Goal: Register for event/course

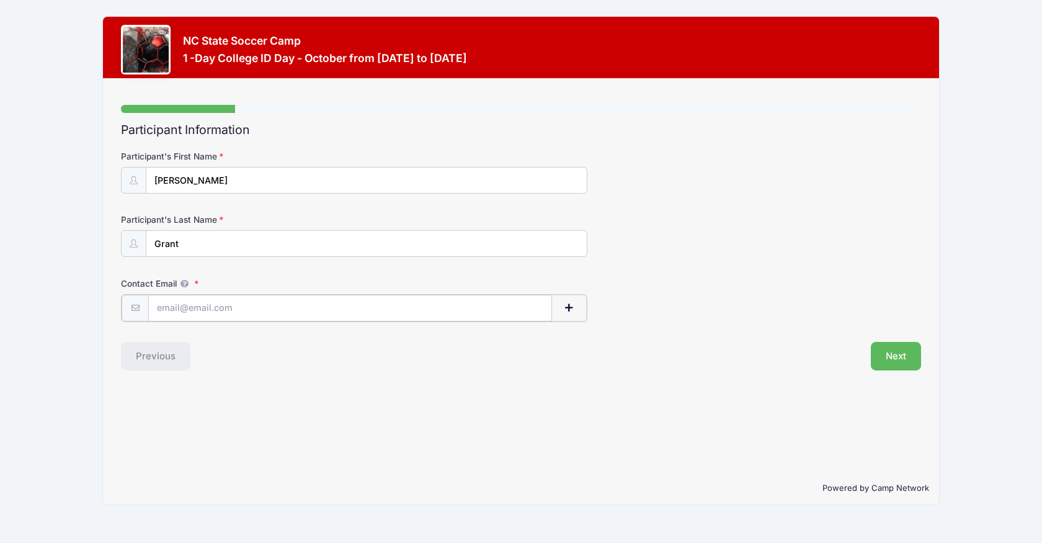
click at [210, 308] on input "Contact Email" at bounding box center [349, 308] width 403 height 27
type input "[EMAIL_ADDRESS][DOMAIN_NAME]"
click at [905, 352] on button "Next" at bounding box center [896, 355] width 50 height 29
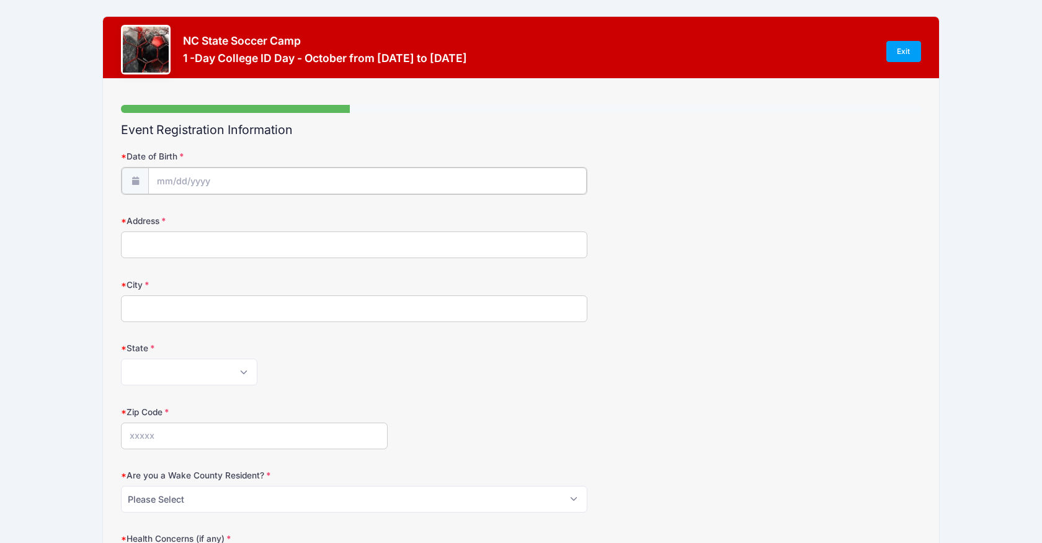
click at [163, 182] on input "Date of Birth" at bounding box center [367, 181] width 439 height 27
select select "2"
click option "March" at bounding box center [0, 0] width 0 height 0
click at [264, 213] on input "2025" at bounding box center [265, 213] width 40 height 19
click at [280, 219] on span at bounding box center [281, 217] width 9 height 9
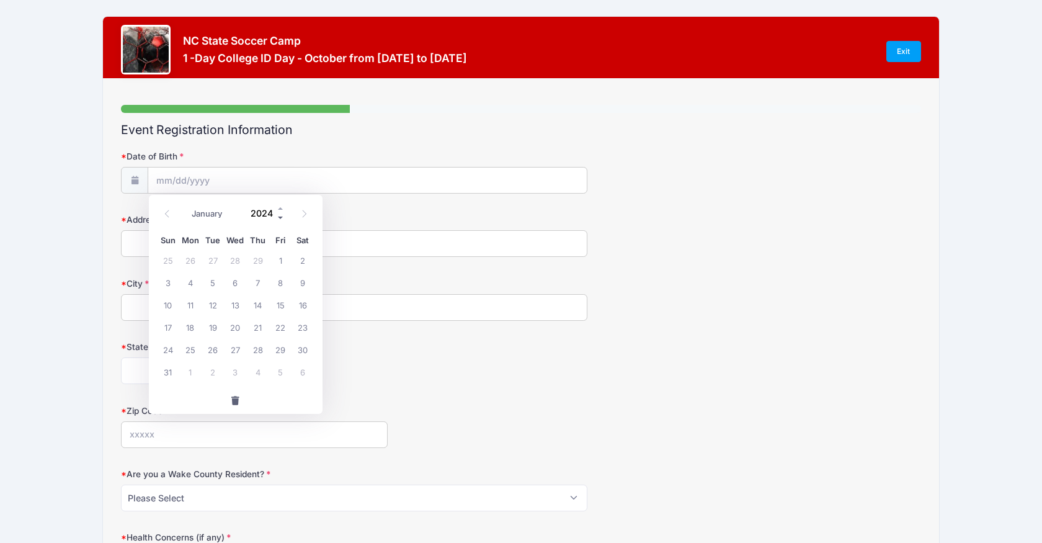
click at [280, 219] on span at bounding box center [281, 217] width 9 height 9
click at [280, 218] on span at bounding box center [281, 217] width 9 height 9
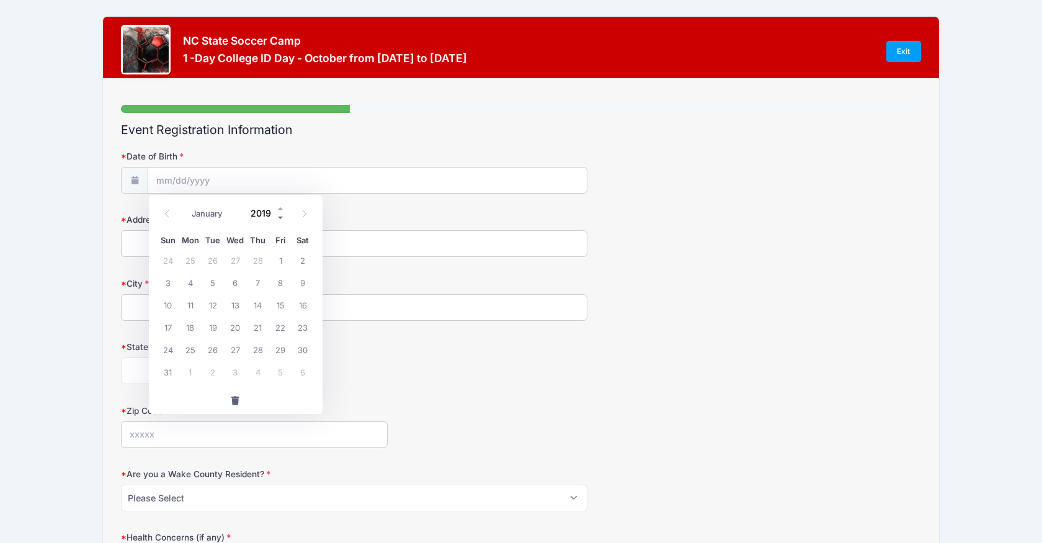
click at [280, 218] on span at bounding box center [281, 217] width 9 height 9
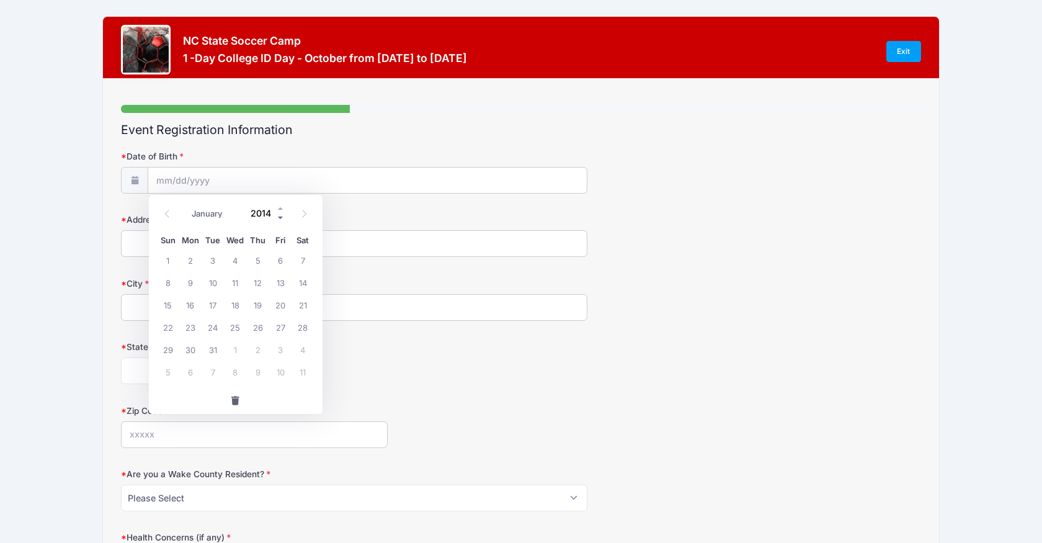
click at [280, 218] on span at bounding box center [281, 217] width 9 height 9
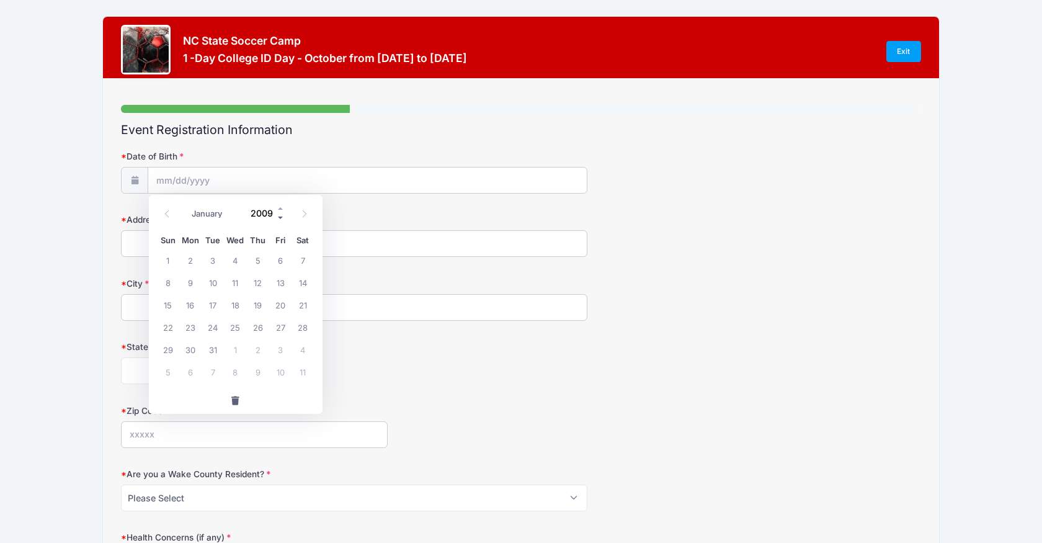
click at [280, 218] on span at bounding box center [281, 217] width 9 height 9
type input "2008"
click at [302, 352] on span "29" at bounding box center [303, 349] width 22 height 22
type input "[DATE]"
click at [241, 244] on input "Address" at bounding box center [354, 243] width 467 height 27
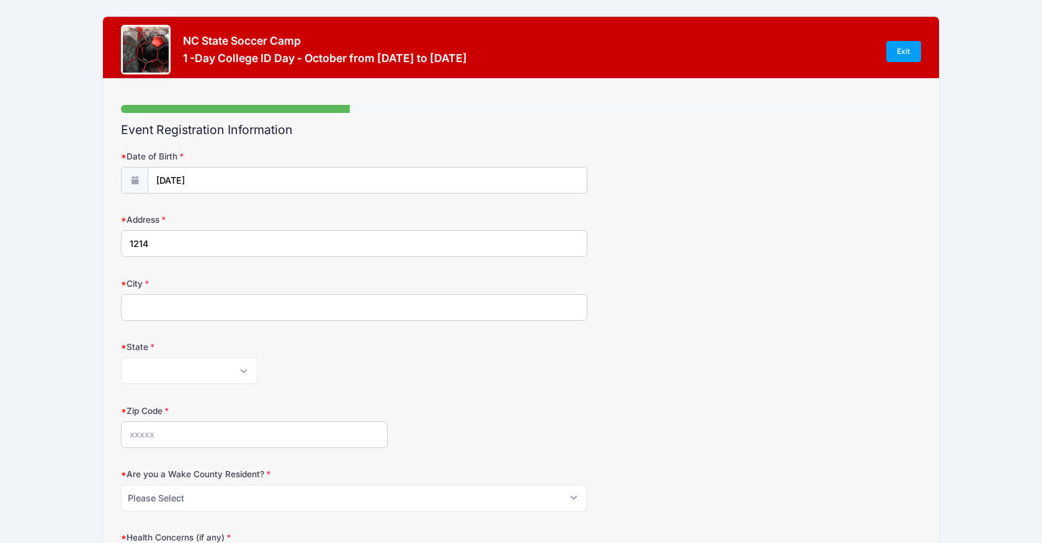
type input "[STREET_ADDRESS]"
type input "[GEOGRAPHIC_DATA]"
select select "GA"
type input "30307"
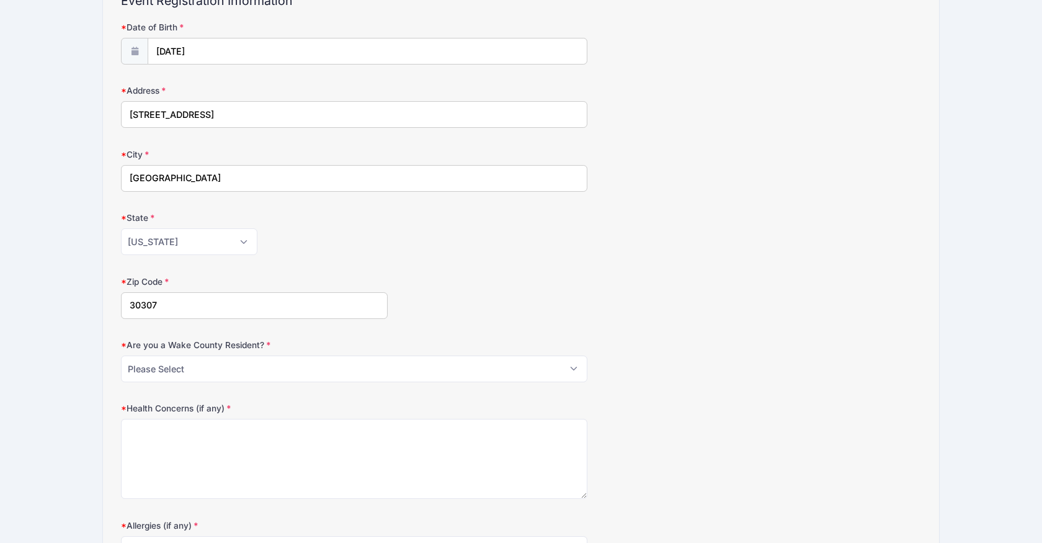
scroll to position [130, 0]
select select "NO"
click option "NO" at bounding box center [0, 0] width 0 height 0
click at [187, 446] on textarea "Health Concerns (if any)" at bounding box center [354, 458] width 467 height 80
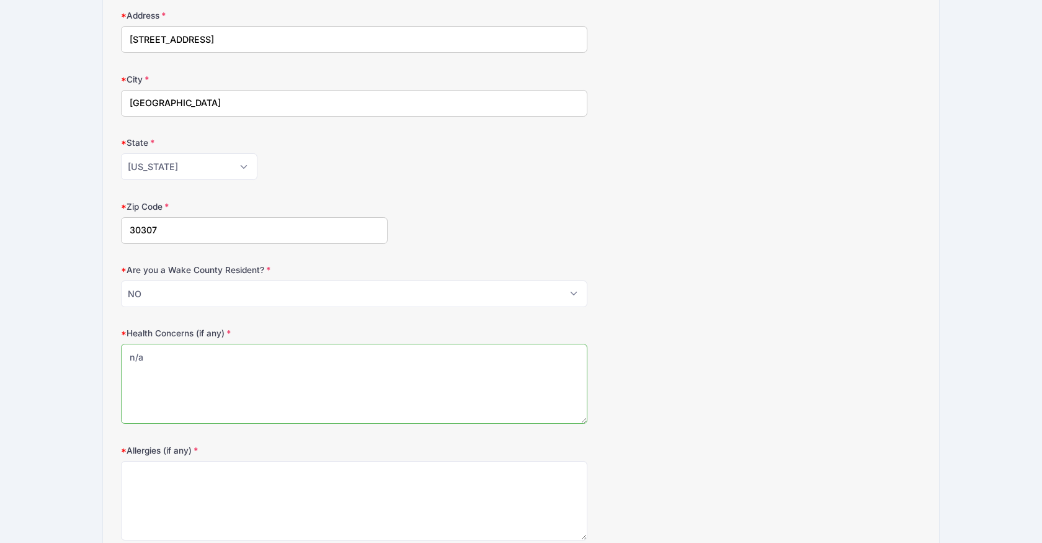
scroll to position [316, 0]
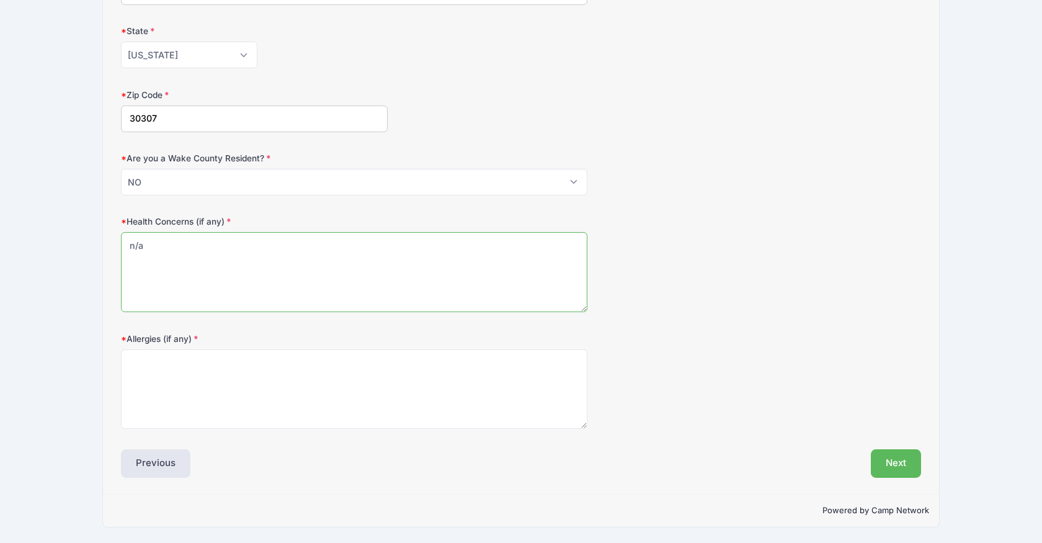
type textarea "n/a"
click at [181, 383] on textarea "Allergies (if any)" at bounding box center [354, 389] width 467 height 80
type textarea "n/a"
click at [890, 460] on button "Next" at bounding box center [896, 463] width 50 height 29
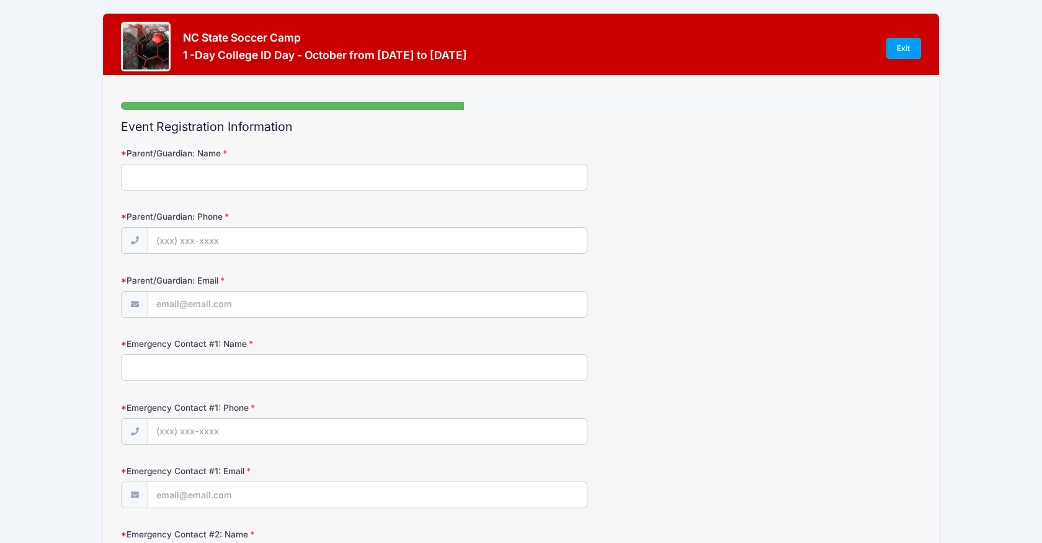
scroll to position [0, 0]
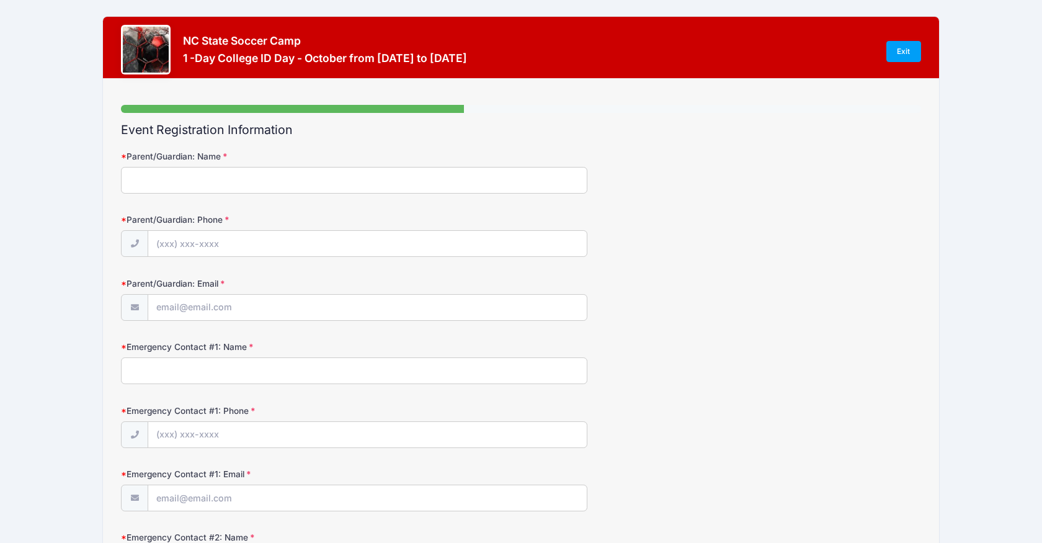
click at [296, 182] on input "Parent/Guardian: Name" at bounding box center [354, 180] width 467 height 27
click at [251, 178] on input "[PERSON_NAME]" at bounding box center [354, 180] width 467 height 27
type input "[PERSON_NAME]"
click at [241, 249] on input "Parent/Guardian: Phone" at bounding box center [367, 244] width 439 height 27
type input "[PHONE_NUMBER]"
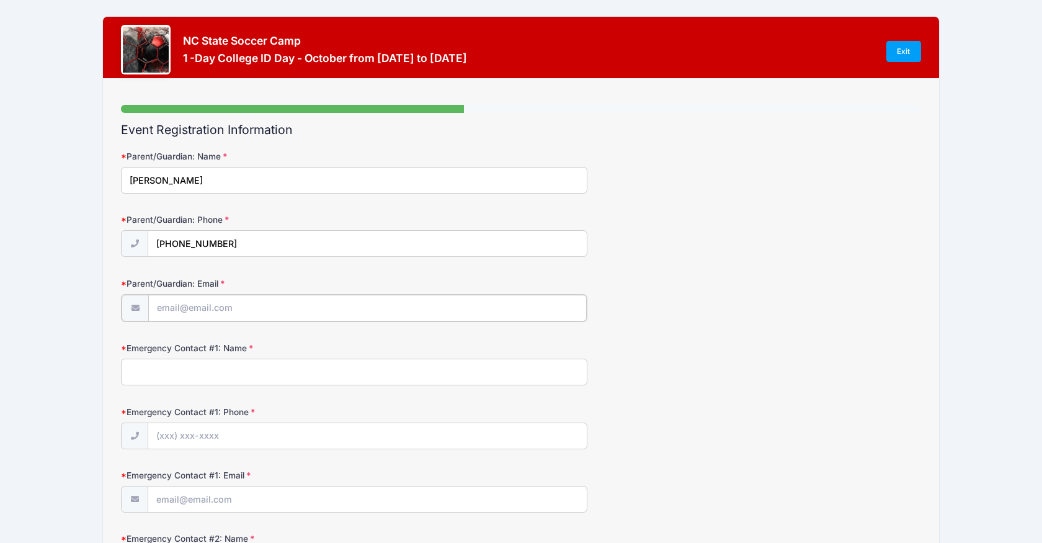
click at [243, 314] on input "Parent/Guardian: Email" at bounding box center [367, 308] width 439 height 27
type input "[EMAIL_ADDRESS][DOMAIN_NAME]"
click at [225, 377] on input "Emergency Contact #1: Name" at bounding box center [354, 370] width 467 height 27
type input "[PERSON_NAME]"
type input "[PHONE_NUMBER]"
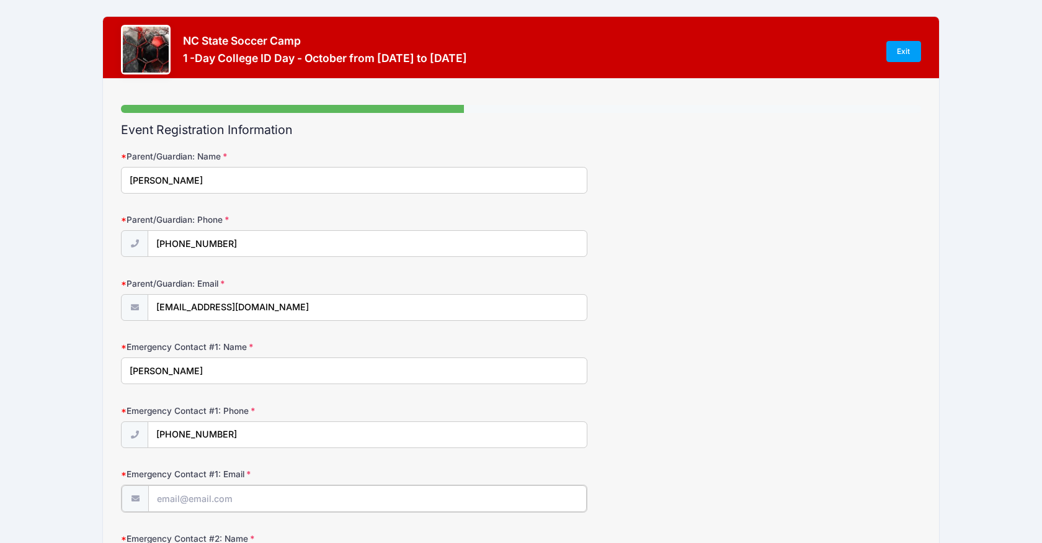
click at [200, 503] on input "Emergency Contact #1: Email" at bounding box center [367, 498] width 439 height 27
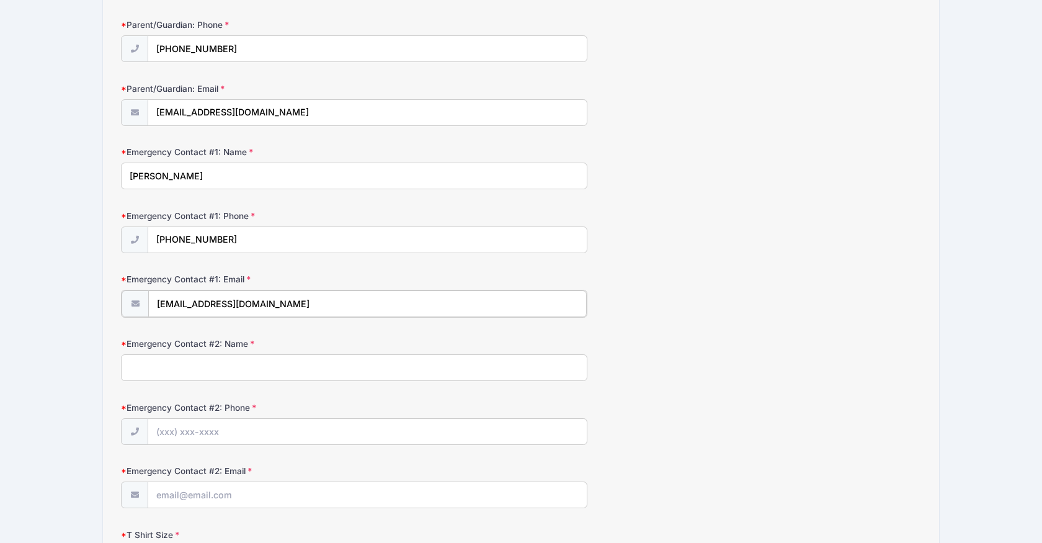
scroll to position [198, 0]
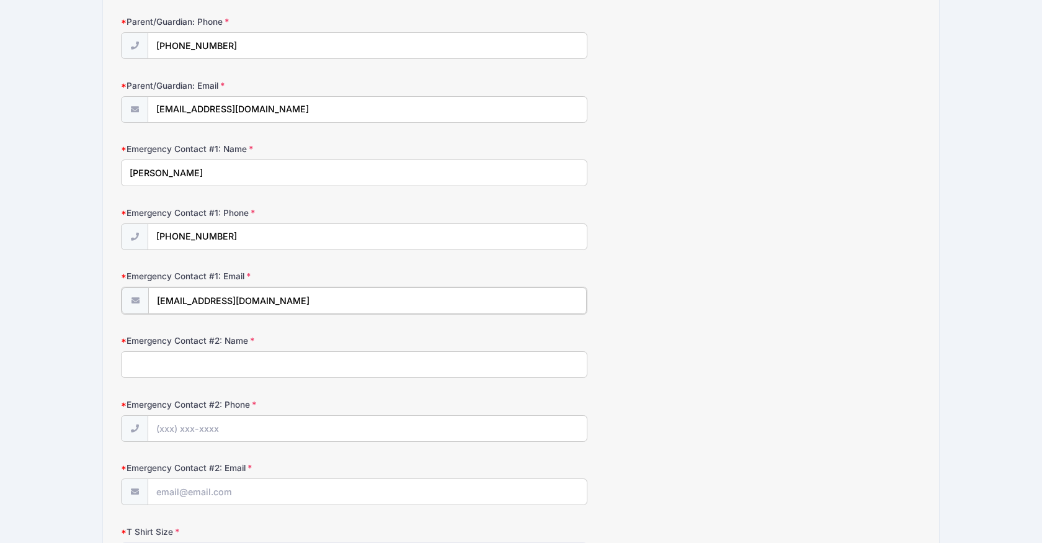
type input "[EMAIL_ADDRESS][DOMAIN_NAME]"
click at [251, 368] on input "Emergency Contact #2: Name" at bounding box center [354, 363] width 467 height 27
type input "[PERSON_NAME]"
type input "[PHONE_NUMBER]"
click at [221, 495] on input "Emergency Contact #2: Email" at bounding box center [367, 491] width 439 height 27
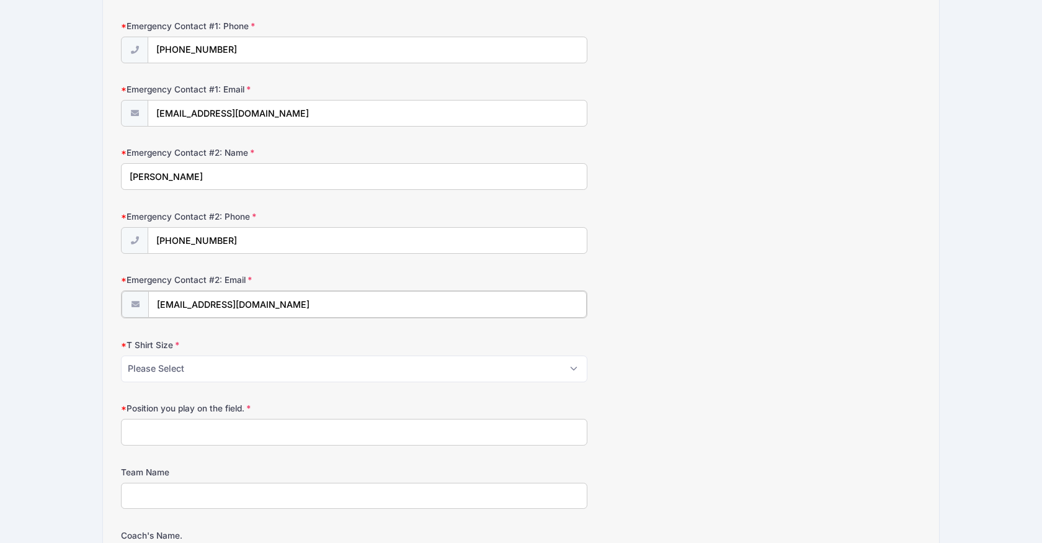
scroll to position [386, 0]
type input "[EMAIL_ADDRESS][DOMAIN_NAME]"
select select "Adult Small"
click option "Adult Small" at bounding box center [0, 0] width 0 height 0
click at [192, 427] on input "Position you play on the field." at bounding box center [354, 429] width 467 height 27
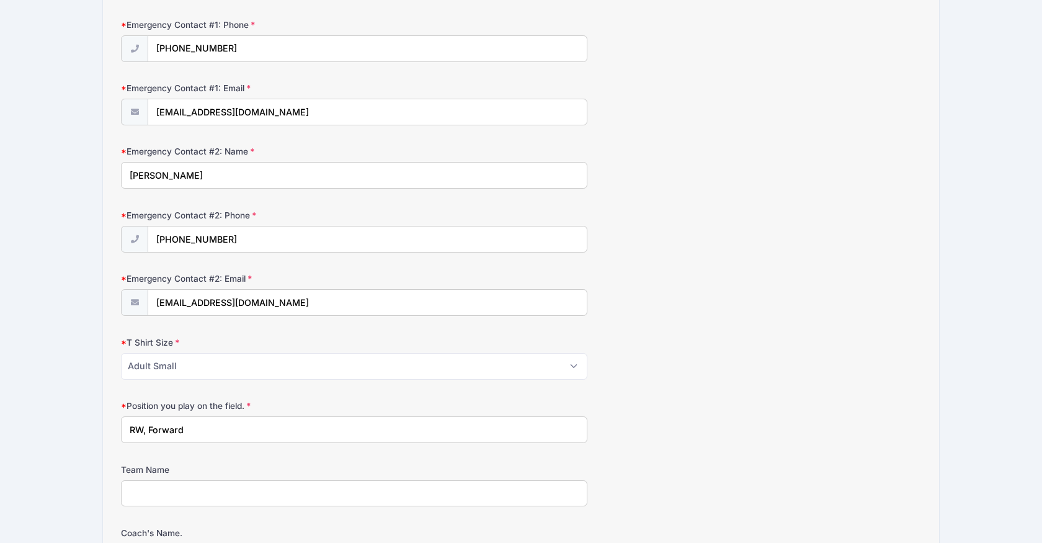
type input "RW, Forward"
click at [191, 495] on input "Team Name" at bounding box center [354, 493] width 467 height 27
type input "Southern Soccer Academy"
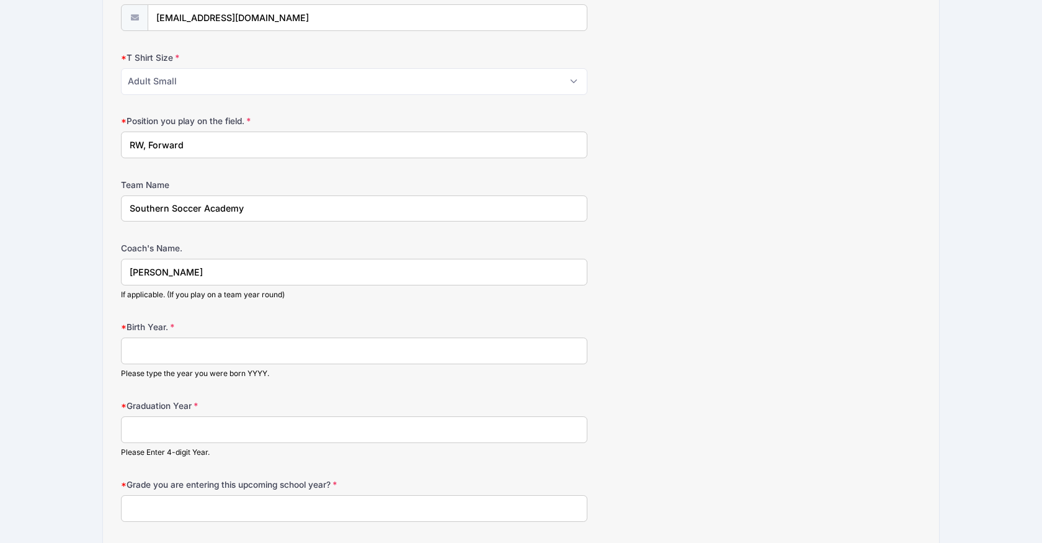
type input "[PERSON_NAME]"
type input "2008"
click at [187, 437] on input "Graduation Year" at bounding box center [354, 429] width 467 height 27
type input "2026"
click at [238, 506] on input "Grade you are entering this upcoming school year?" at bounding box center [354, 508] width 467 height 27
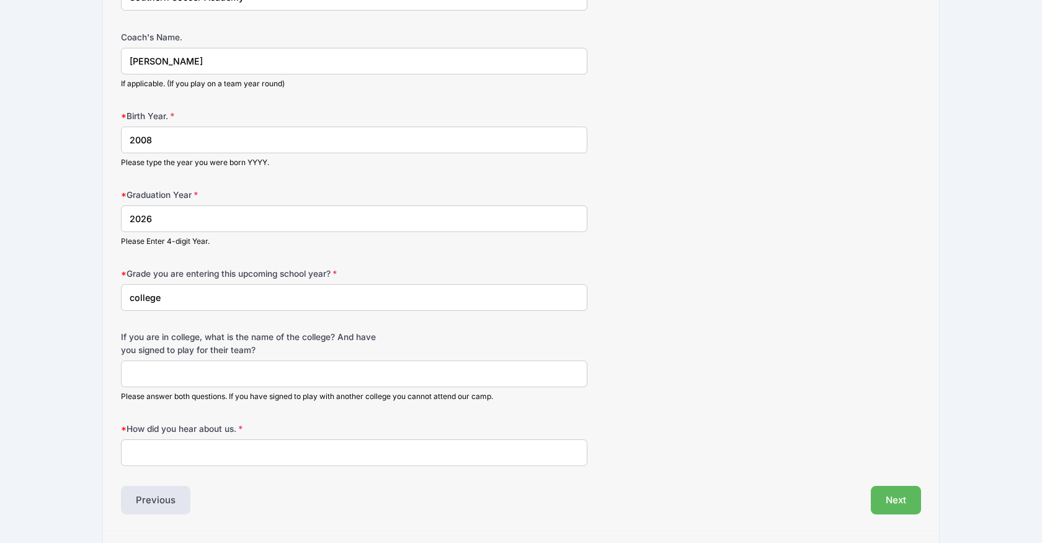
scroll to position [881, 0]
click at [129, 302] on input "college" at bounding box center [354, 298] width 467 height 27
click at [231, 301] on input "current senior in [GEOGRAPHIC_DATA]" at bounding box center [354, 298] width 467 height 27
type input "current senior in HS"
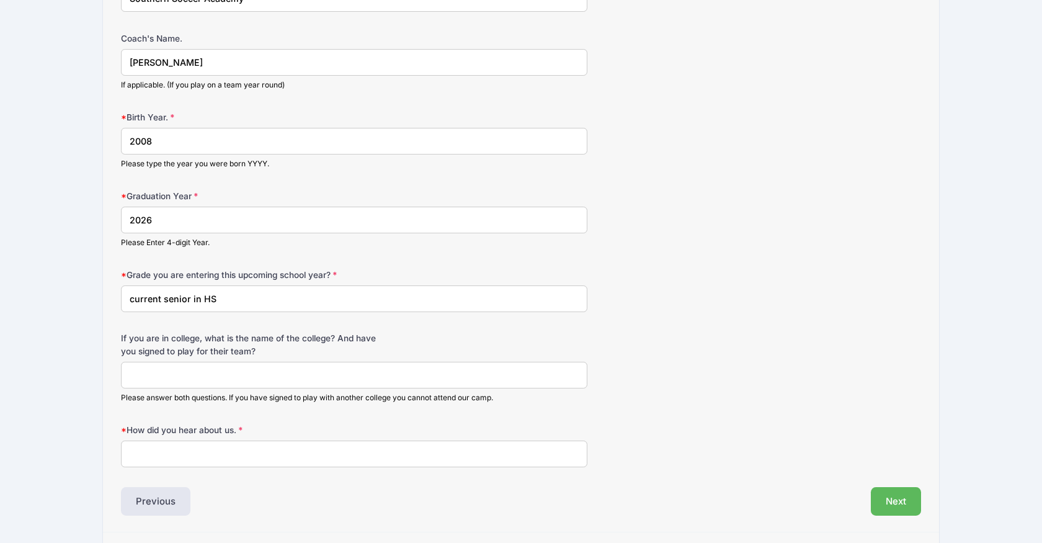
click at [156, 457] on input "How did you hear about us." at bounding box center [354, 454] width 467 height 27
type input "I want to attend your school to play for your team"
click at [889, 497] on button "Next" at bounding box center [896, 501] width 50 height 29
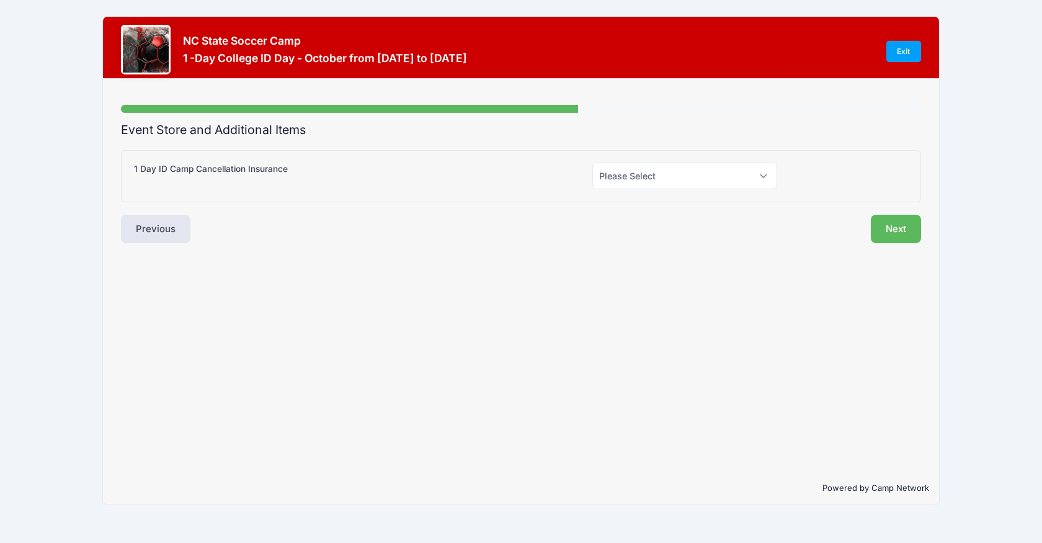
scroll to position [0, 0]
select select "0"
click option "No" at bounding box center [0, 0] width 0 height 0
click at [894, 227] on button "Next" at bounding box center [896, 229] width 50 height 29
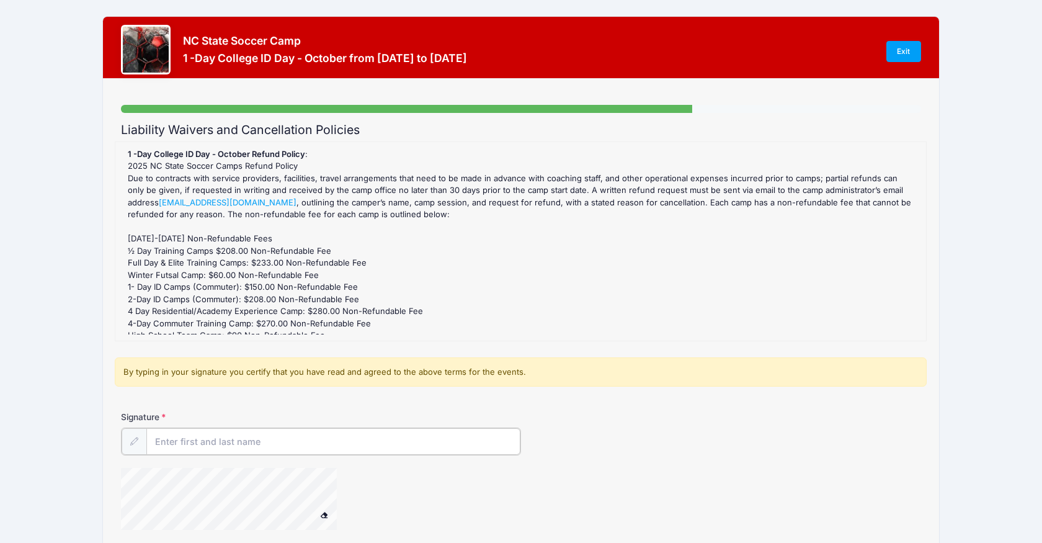
click at [325, 445] on input "Signature" at bounding box center [333, 441] width 374 height 27
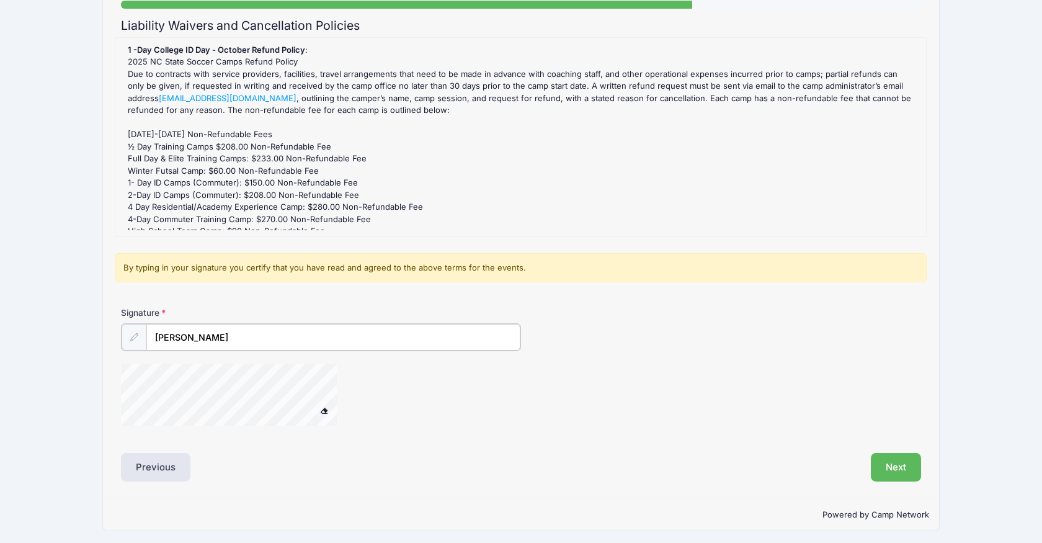
scroll to position [108, 0]
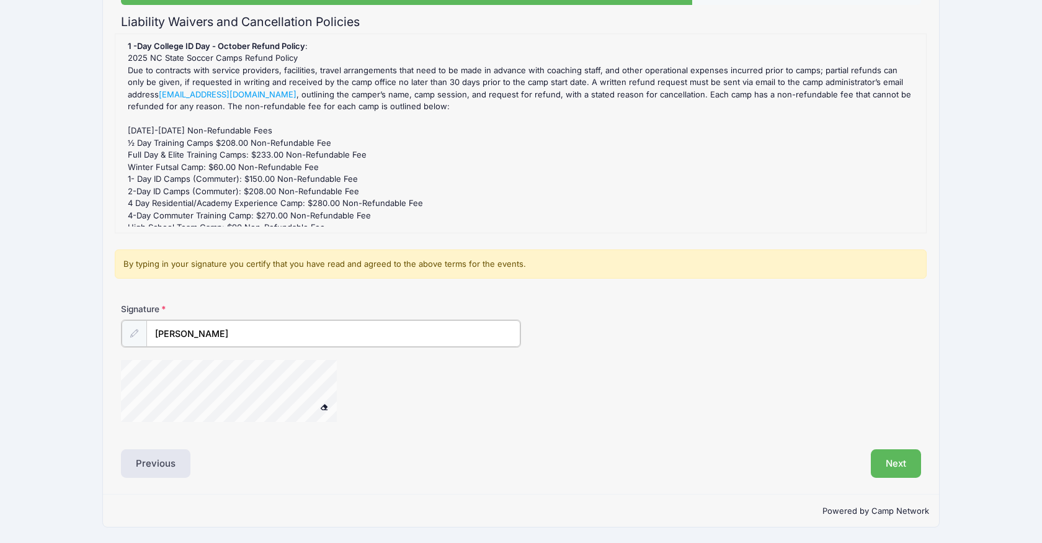
type input "[PERSON_NAME]"
click at [388, 413] on div at bounding box center [388, 392] width 534 height 66
click at [889, 465] on button "Next" at bounding box center [896, 463] width 50 height 29
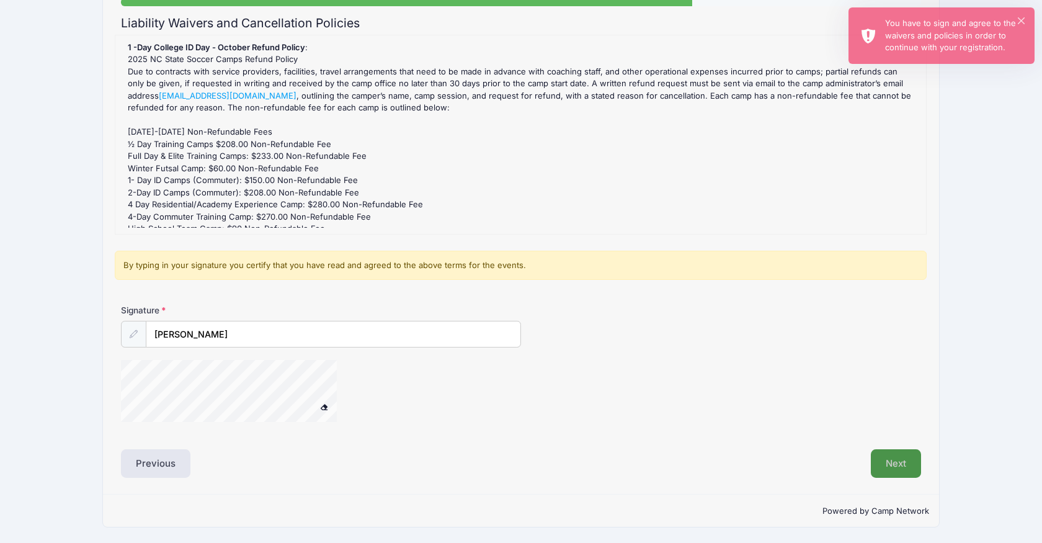
click at [892, 459] on button "Next" at bounding box center [896, 463] width 50 height 29
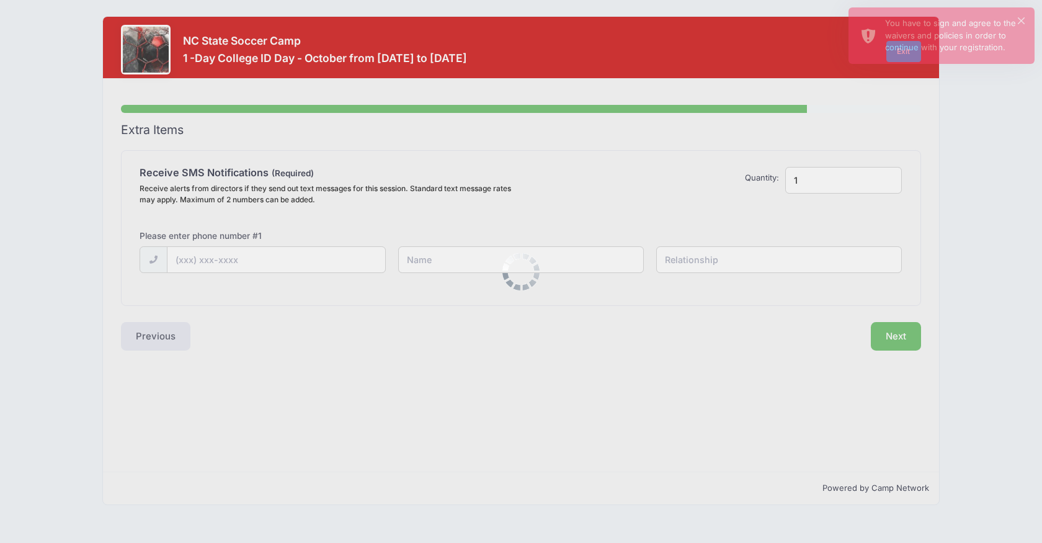
scroll to position [0, 0]
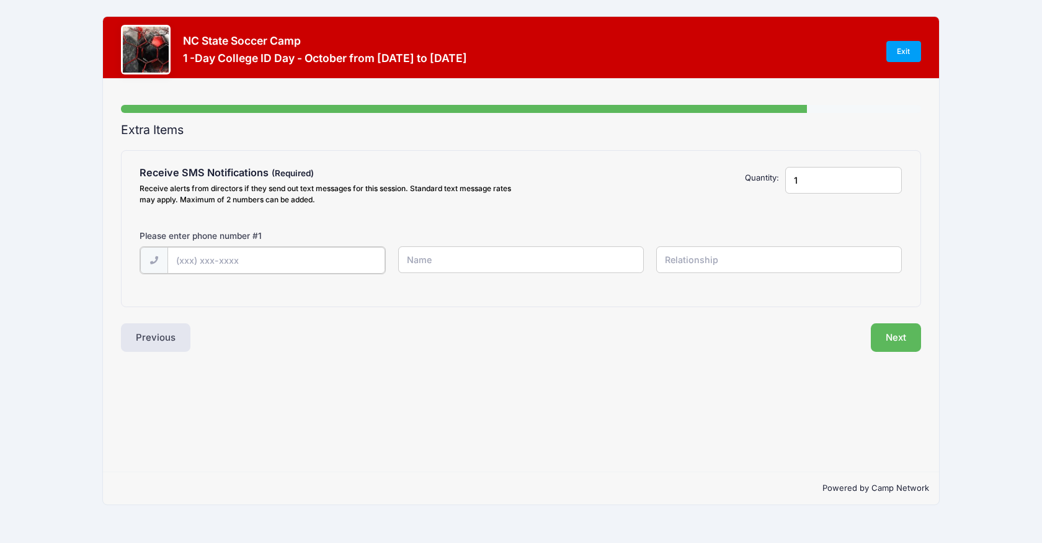
click at [252, 258] on input "text" at bounding box center [277, 260] width 218 height 27
type input "[PHONE_NUMBER]"
type input "[PERSON_NAME]"
type input "mother"
click at [897, 333] on button "Next" at bounding box center [896, 336] width 50 height 29
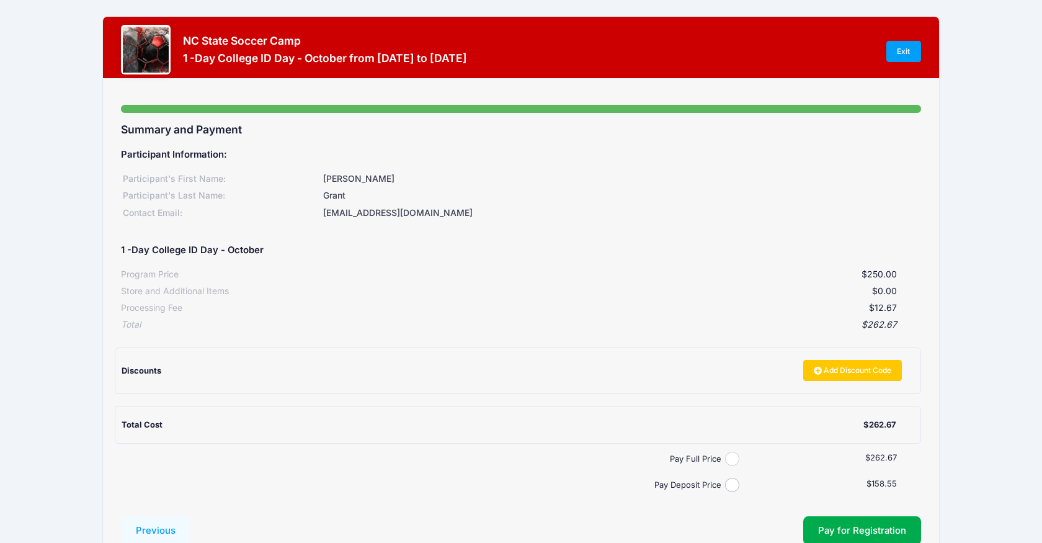
click at [733, 462] on input "Pay Full Price" at bounding box center [732, 459] width 14 height 14
radio input "true"
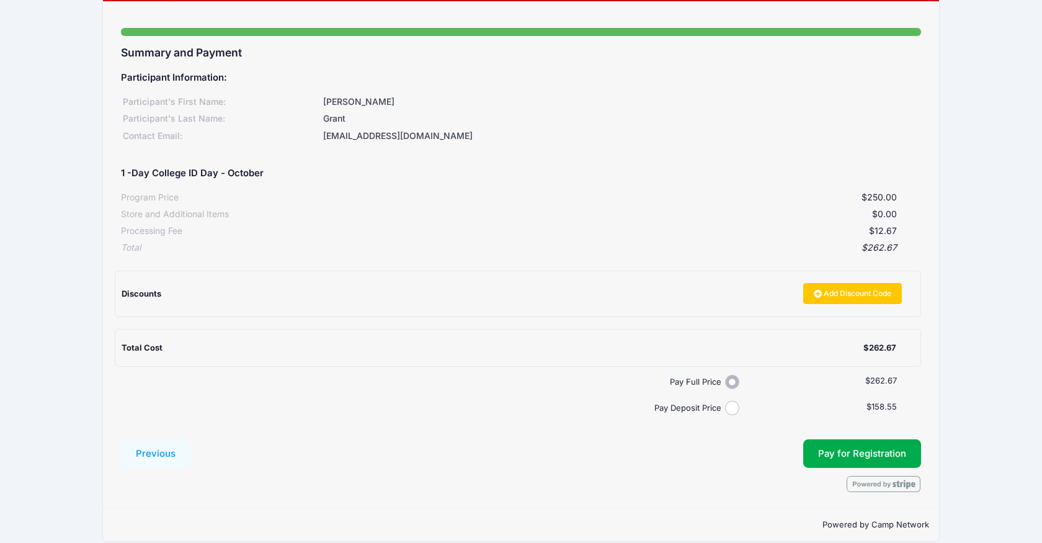
scroll to position [84, 0]
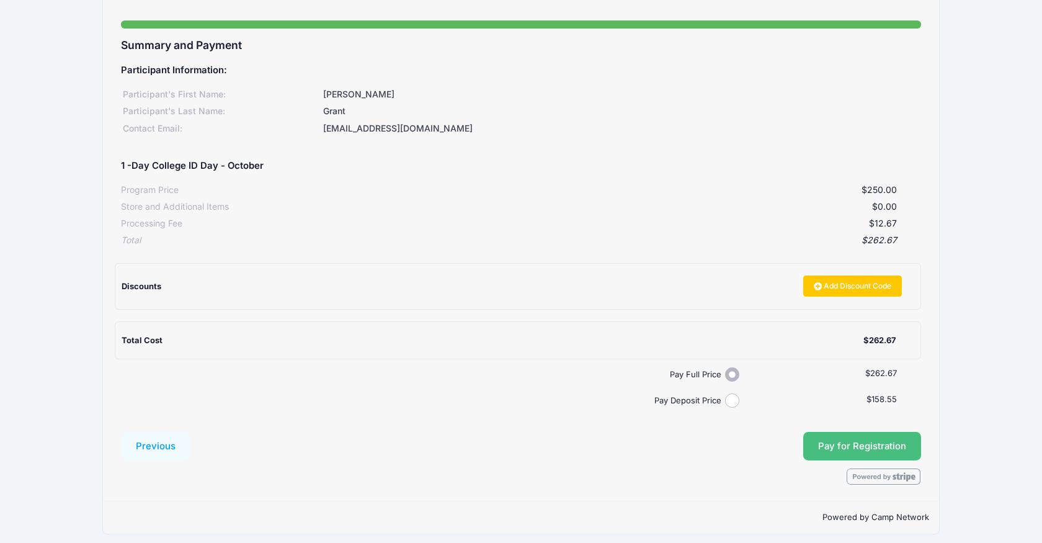
click at [851, 451] on button "Pay for Registration" at bounding box center [863, 446] width 118 height 29
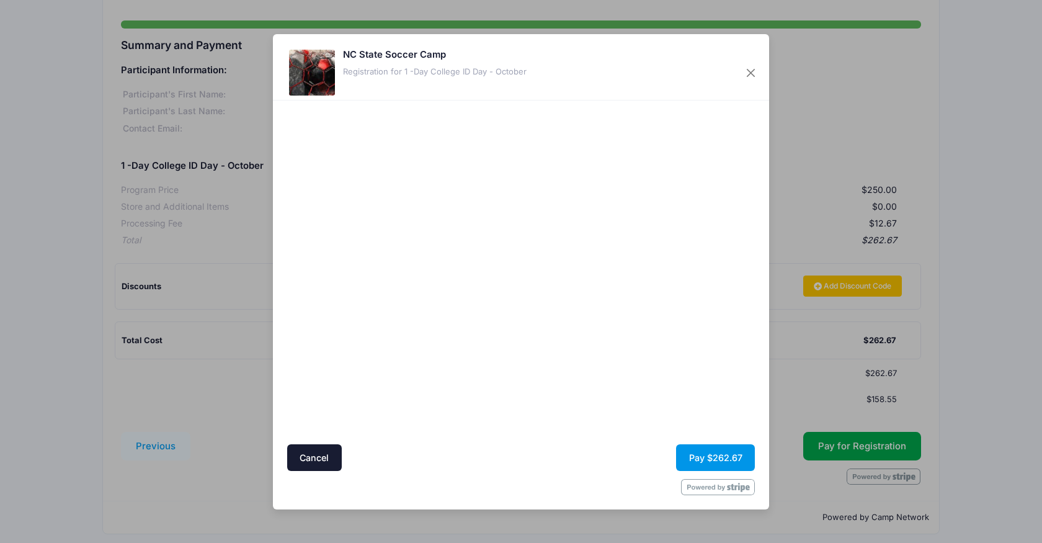
click at [697, 453] on button "Pay $262.67" at bounding box center [715, 457] width 79 height 27
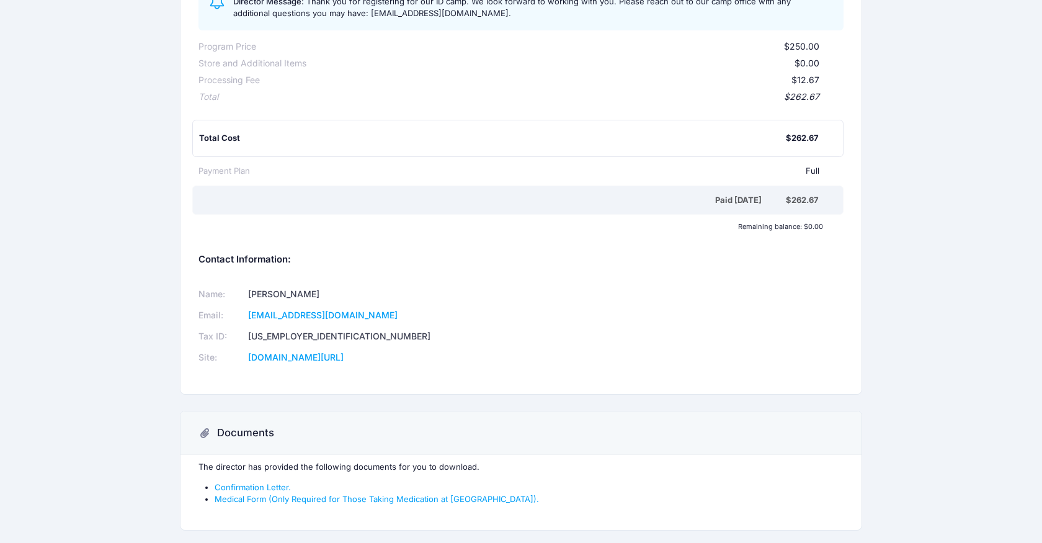
scroll to position [250, 0]
